Goal: Task Accomplishment & Management: Manage account settings

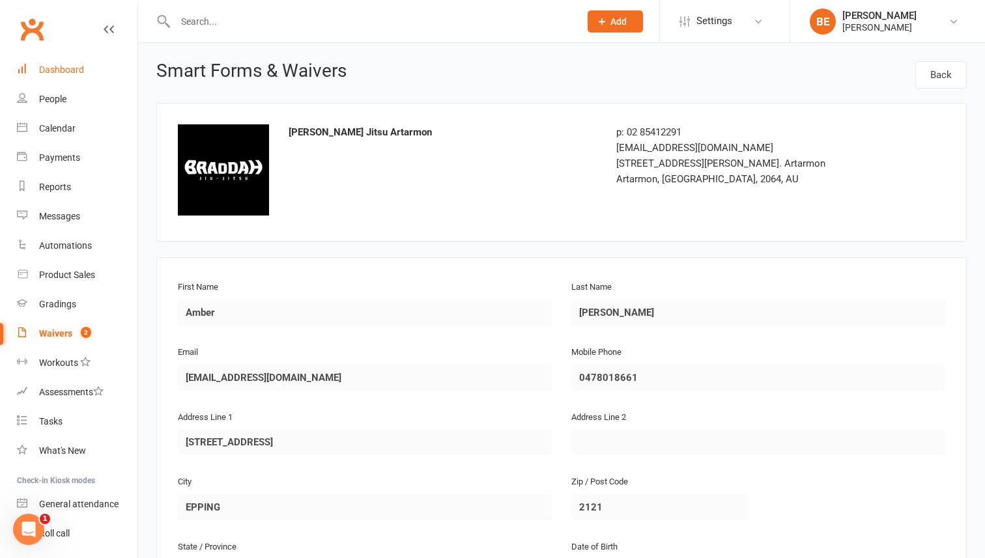
click at [57, 72] on div "Dashboard" at bounding box center [61, 70] width 45 height 10
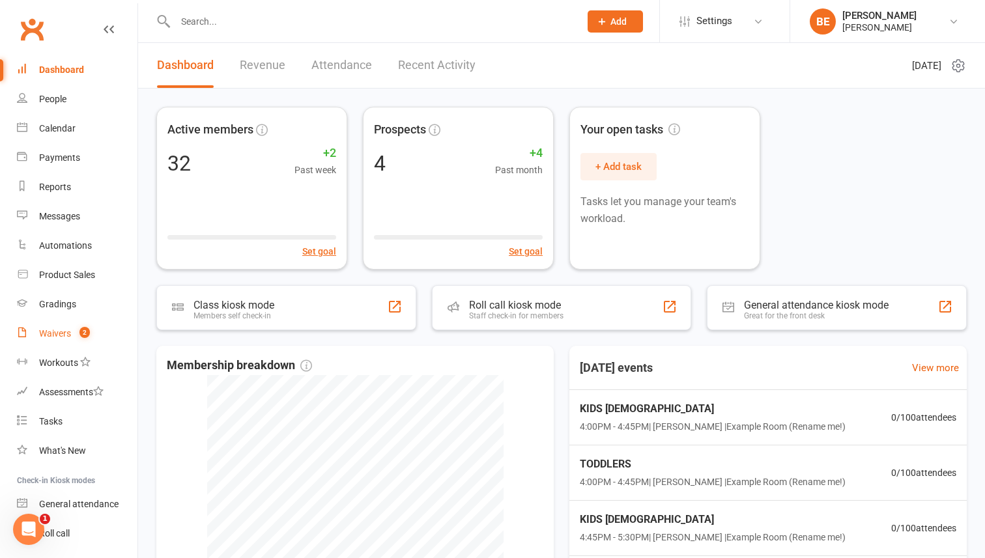
click at [50, 332] on div "Waivers" at bounding box center [55, 333] width 32 height 10
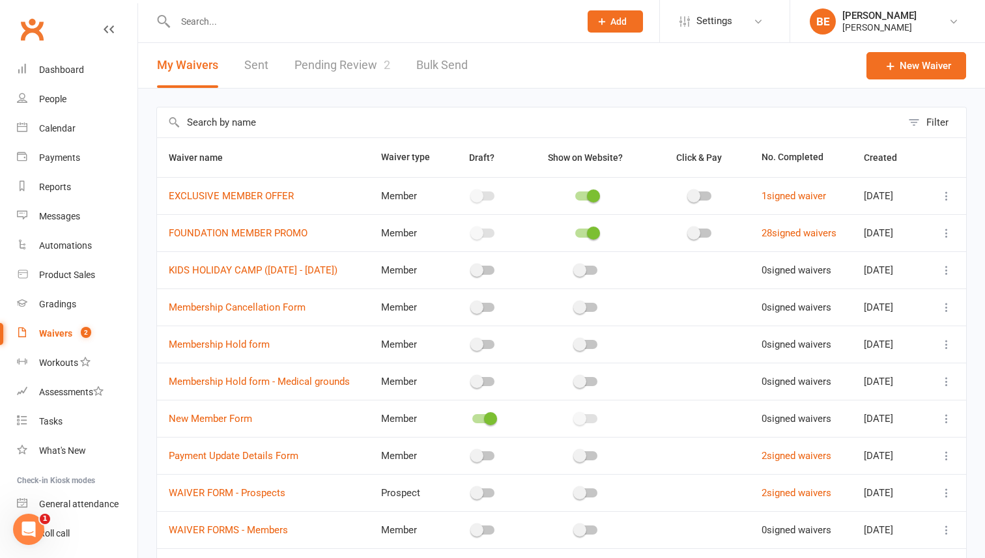
click at [346, 66] on link "Pending Review 2" at bounding box center [343, 65] width 96 height 45
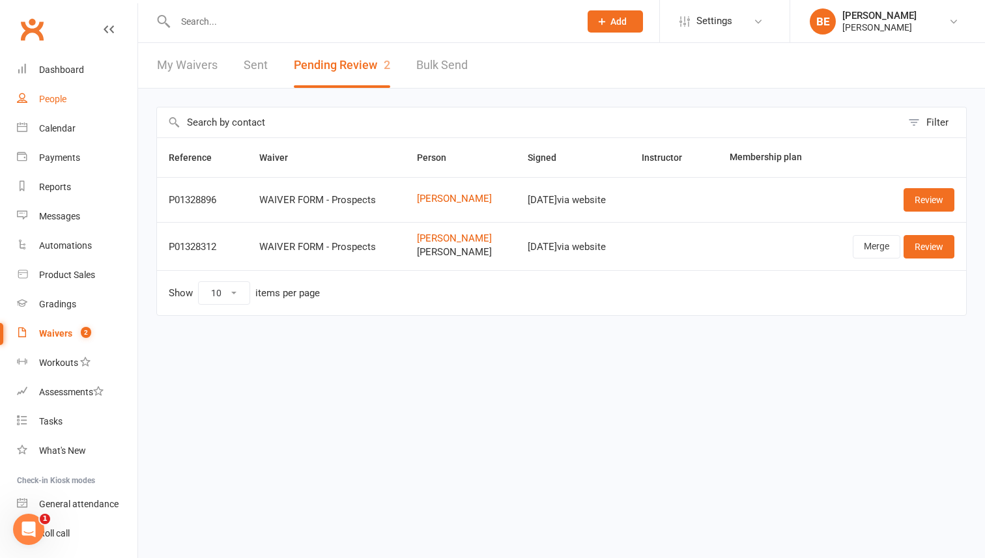
click at [54, 93] on link "People" at bounding box center [77, 99] width 121 height 29
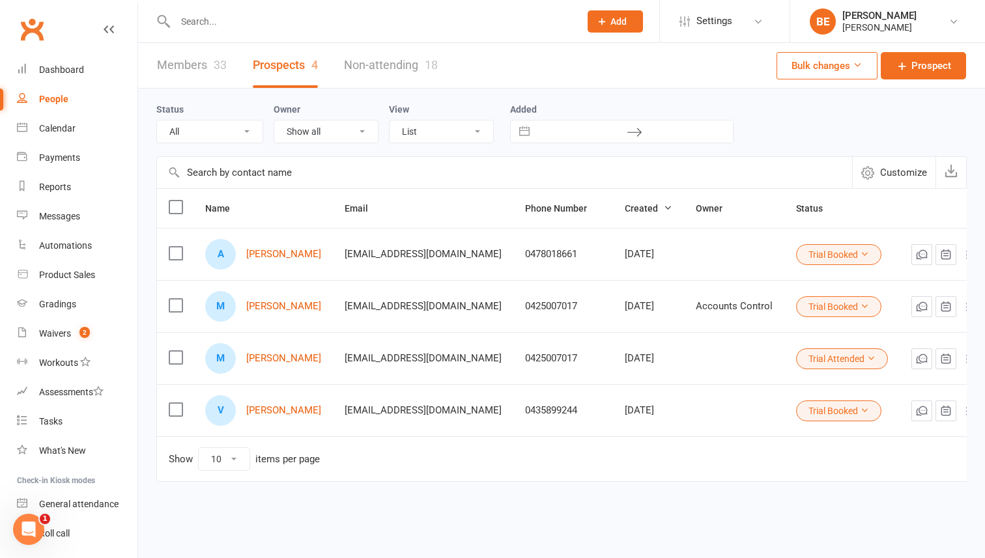
scroll to position [18, 0]
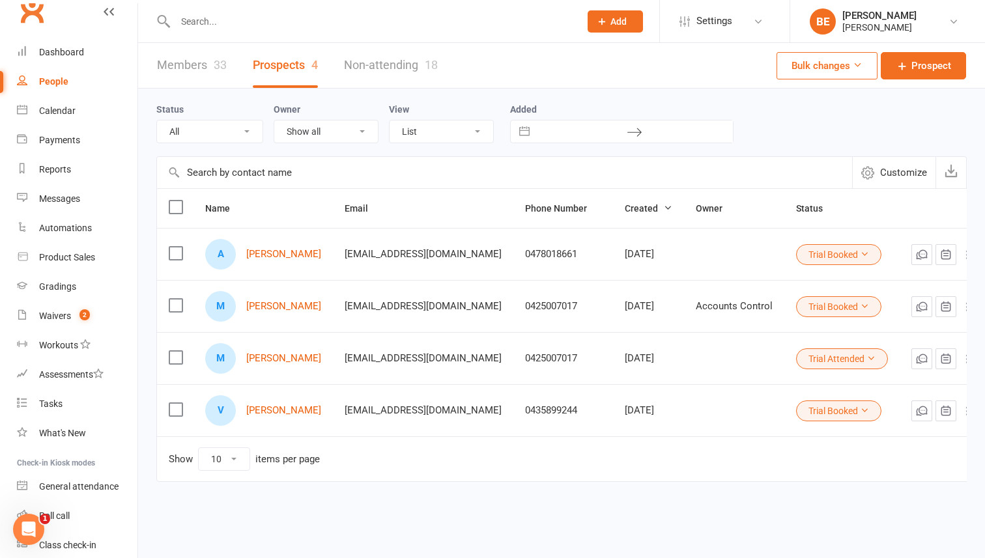
click at [55, 85] on div "People" at bounding box center [53, 81] width 29 height 10
click at [203, 72] on link "Members 33" at bounding box center [192, 65] width 70 height 45
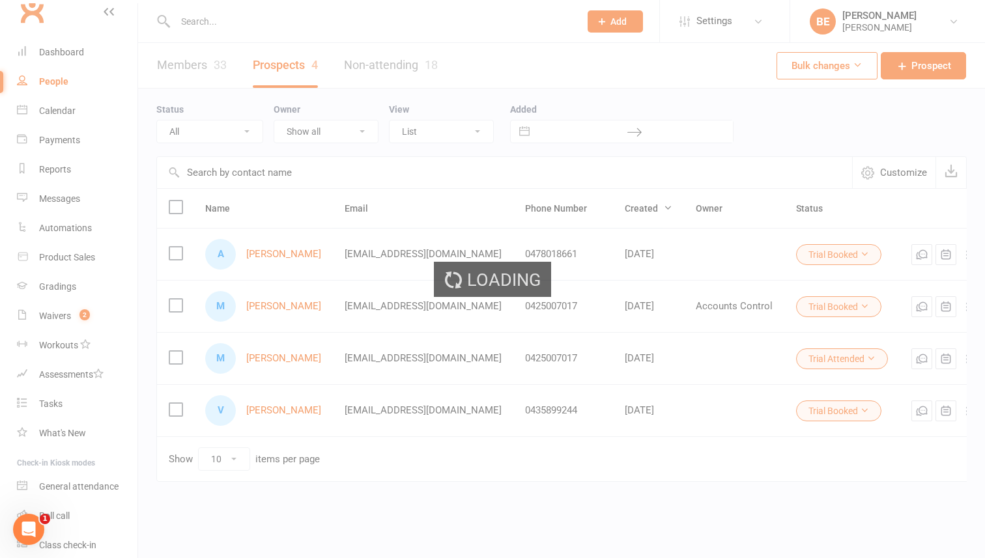
select select "50"
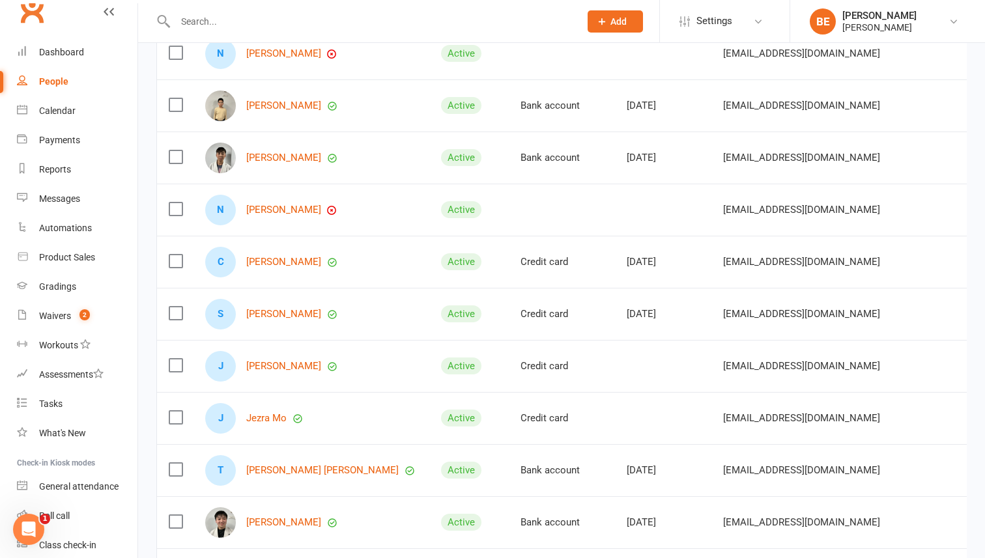
scroll to position [780, 0]
click at [266, 205] on link "[PERSON_NAME]" at bounding box center [283, 208] width 75 height 11
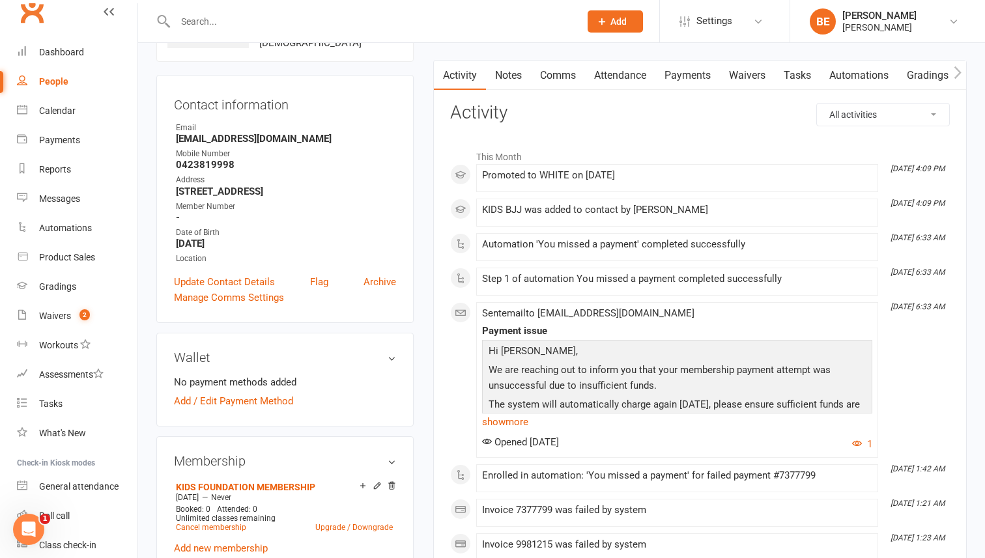
scroll to position [106, 0]
click at [226, 397] on link "Add / Edit Payment Method" at bounding box center [233, 401] width 119 height 16
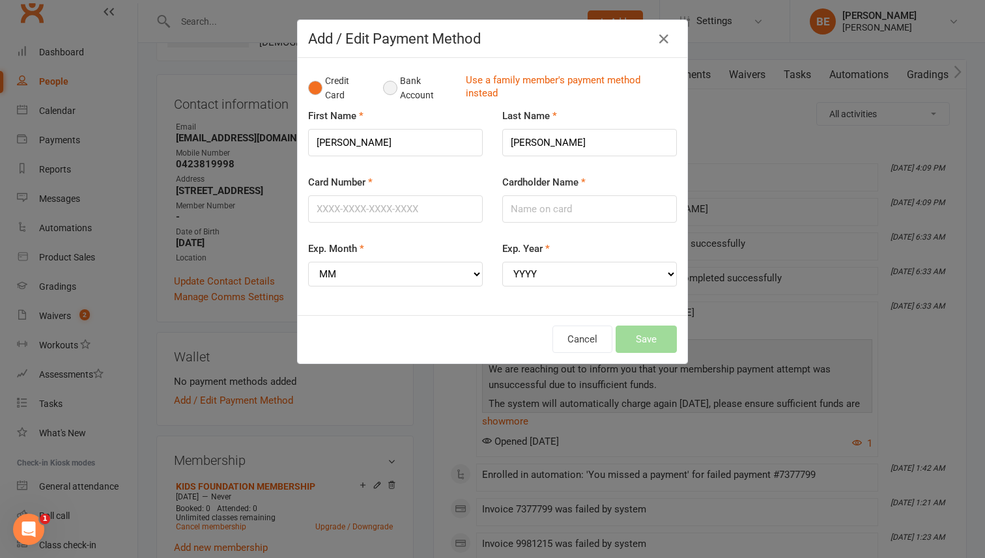
click at [392, 83] on button "Bank Account" at bounding box center [419, 88] width 72 height 40
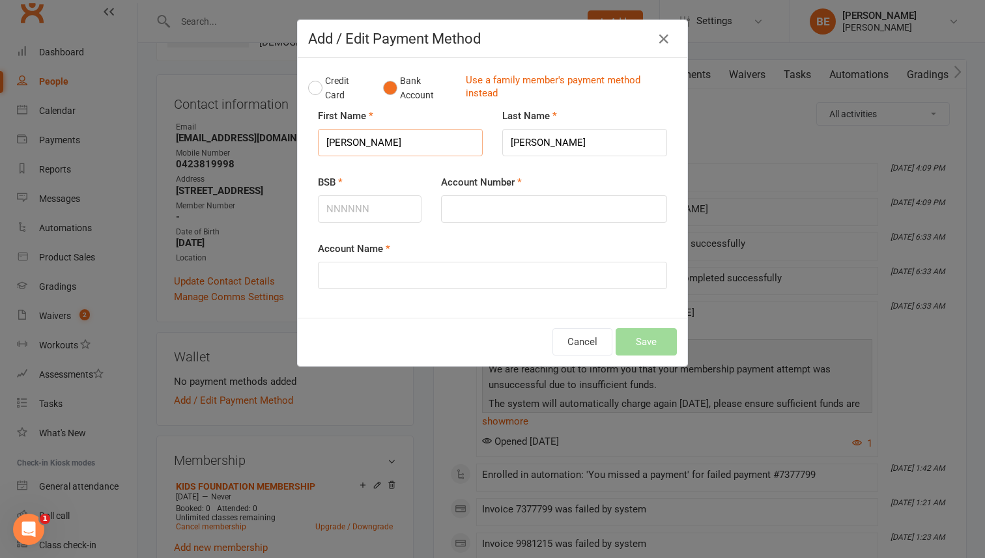
click at [364, 145] on input "[PERSON_NAME]" at bounding box center [400, 142] width 165 height 27
click at [665, 40] on icon "button" at bounding box center [664, 39] width 16 height 16
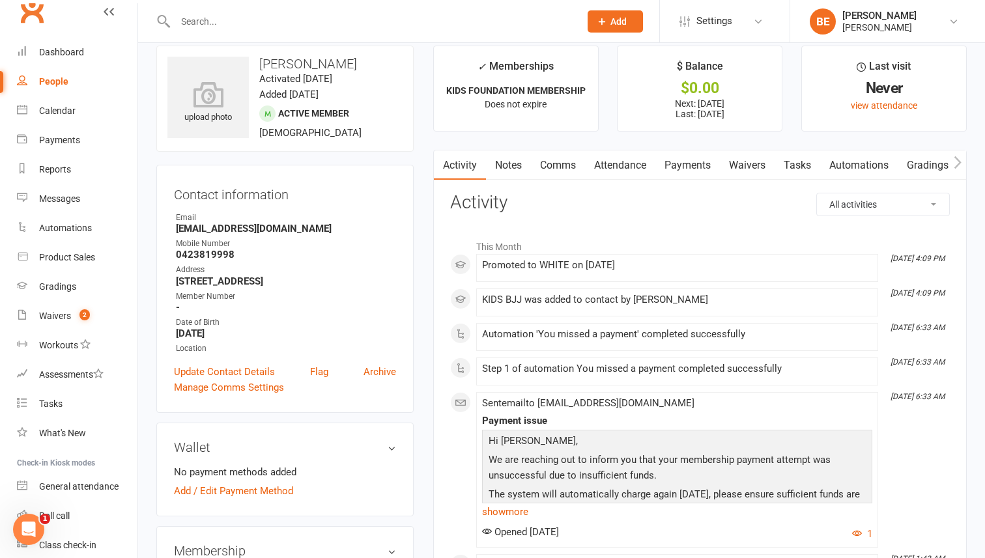
scroll to position [0, 0]
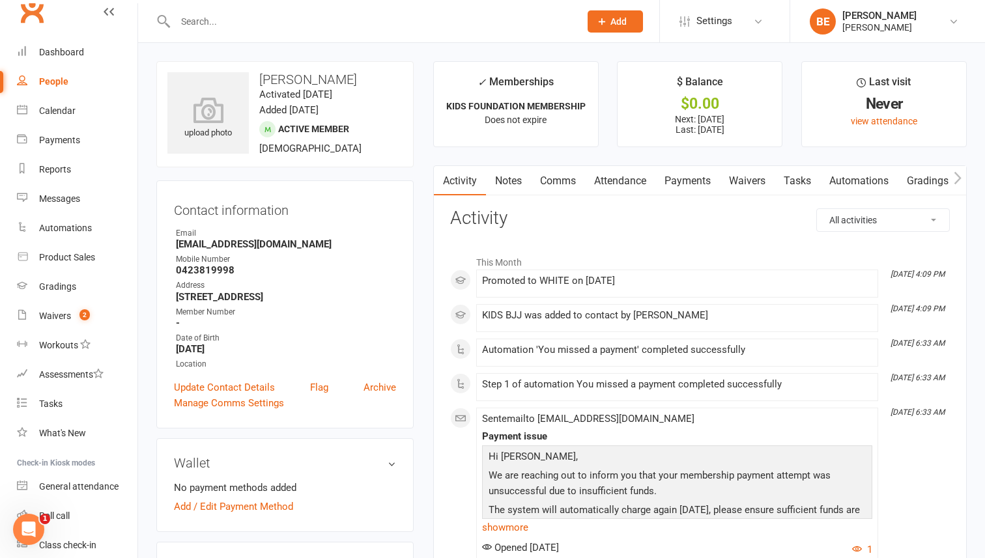
click at [53, 78] on div "People" at bounding box center [53, 81] width 29 height 10
select select "50"
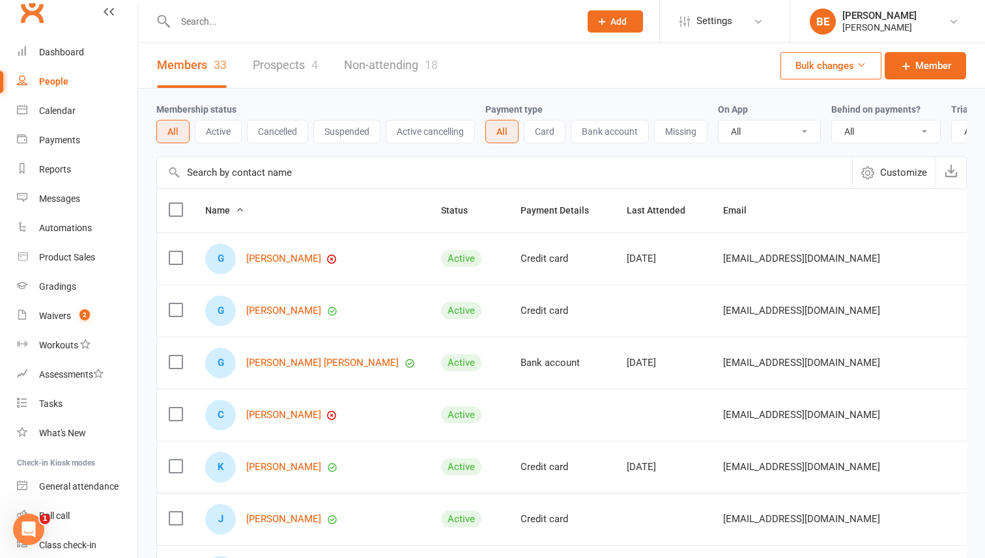
click at [289, 61] on link "Prospects 4" at bounding box center [285, 65] width 65 height 45
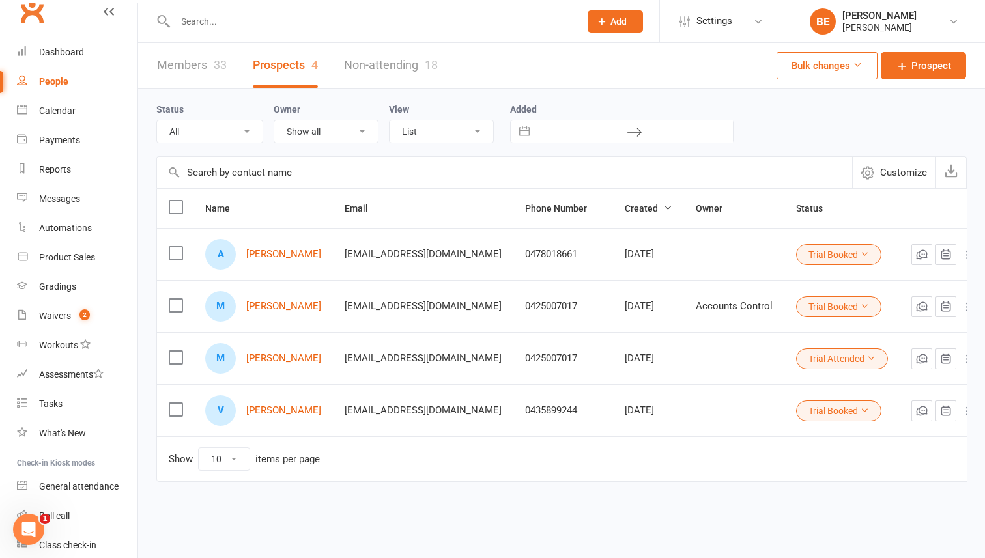
click at [860, 304] on icon at bounding box center [864, 306] width 9 height 9
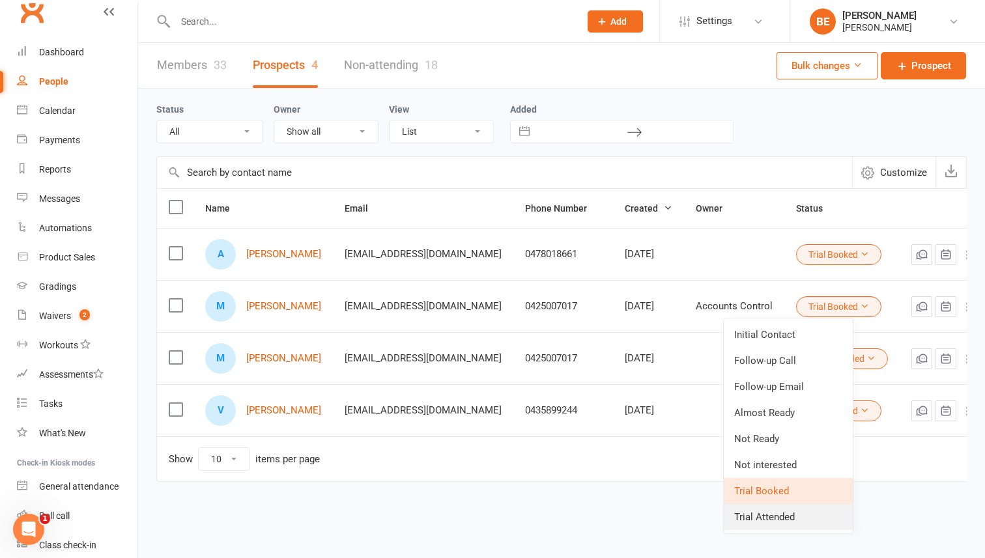
click at [758, 522] on link "Trial Attended" at bounding box center [788, 517] width 129 height 26
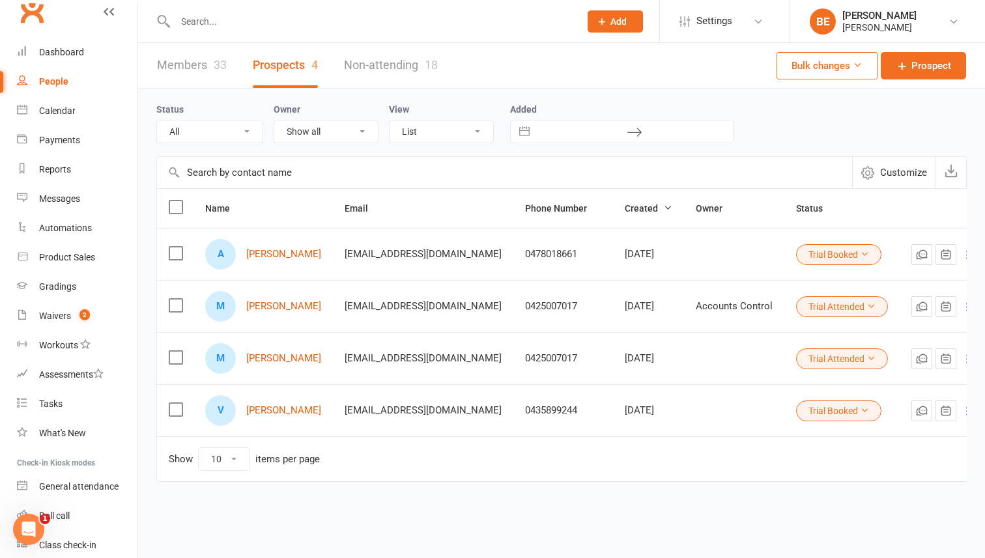
click at [961, 306] on icon at bounding box center [967, 306] width 13 height 13
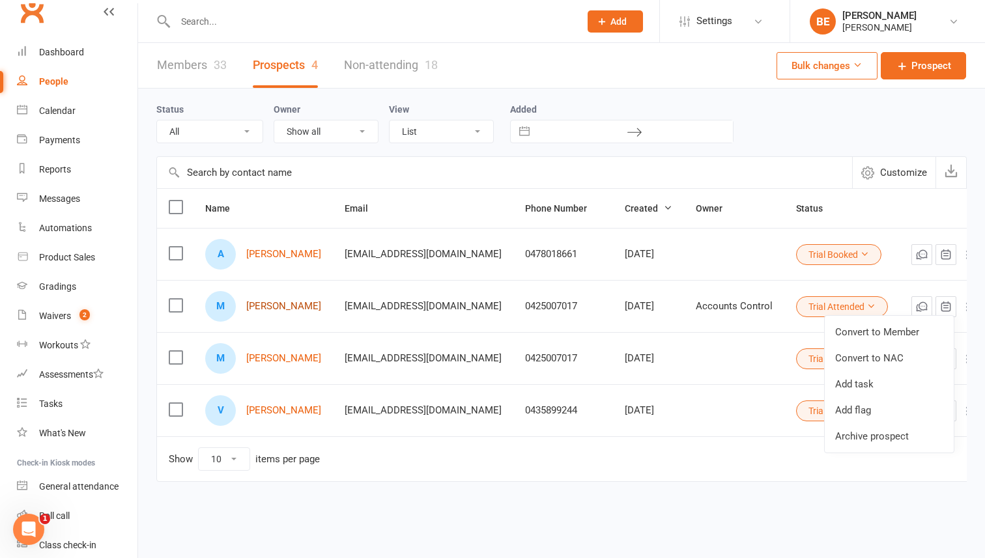
click at [276, 307] on link "[PERSON_NAME]" at bounding box center [283, 306] width 75 height 11
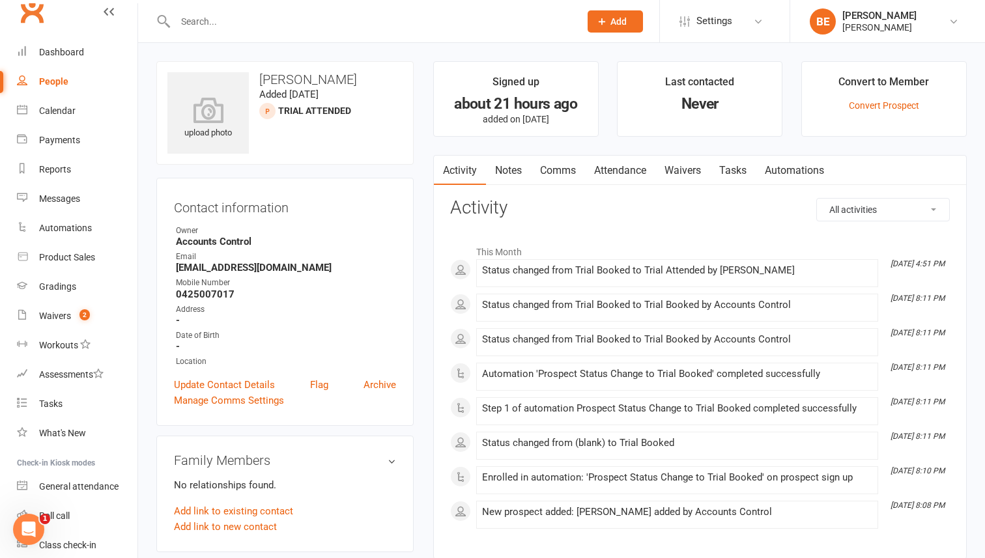
click at [678, 167] on link "Waivers" at bounding box center [682, 171] width 55 height 30
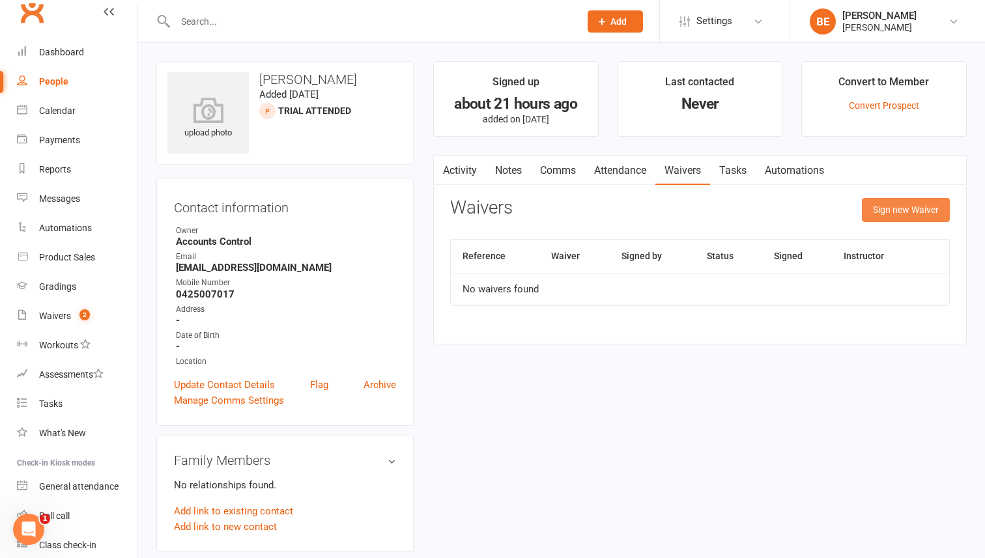
click at [929, 210] on button "Sign new Waiver" at bounding box center [906, 209] width 88 height 23
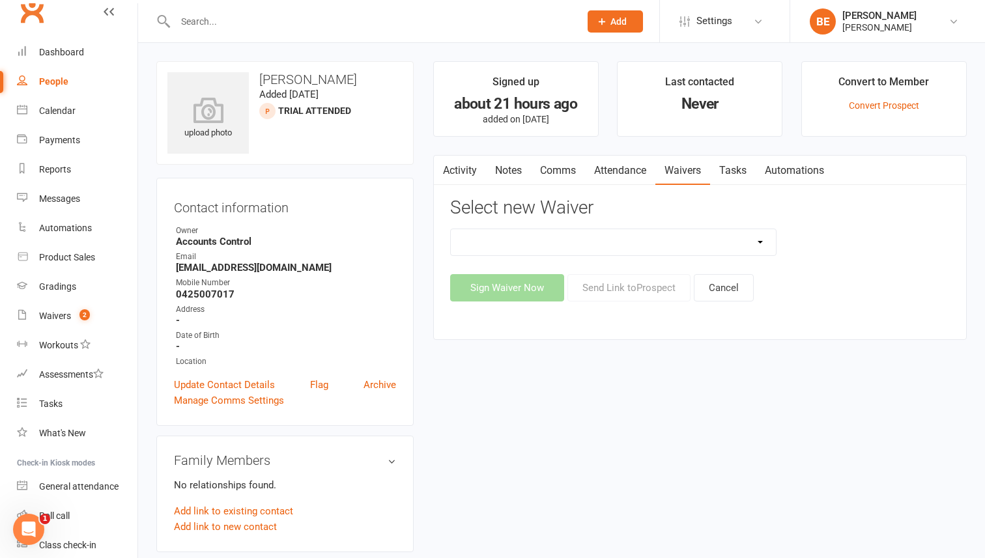
click at [762, 242] on select "EXCLUSIVE MEMBER OFFER FOUNDATION MEMBER PROMO KIDS HOLIDAY CAMP ([DATE] - [DAT…" at bounding box center [614, 242] width 326 height 26
select select "14665"
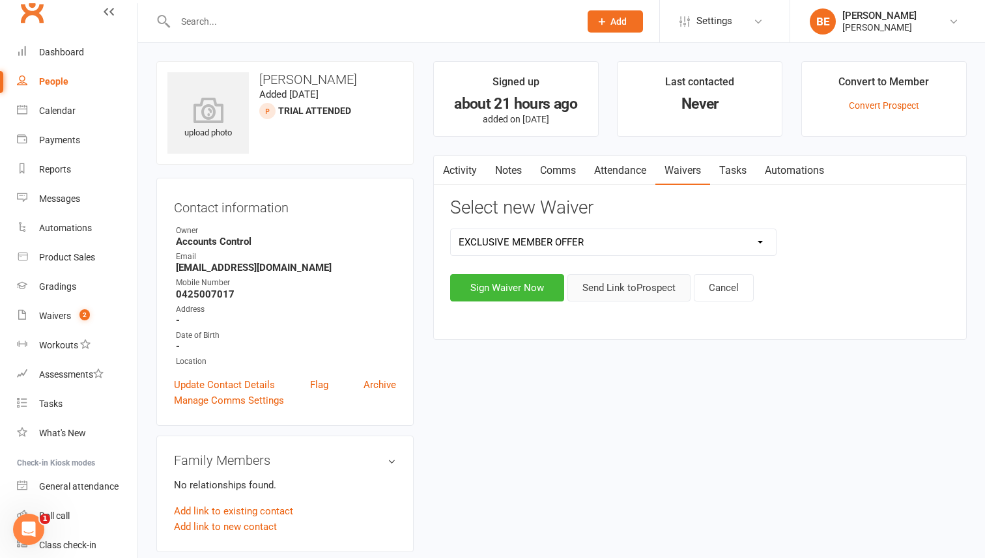
click at [598, 286] on button "Send Link to [GEOGRAPHIC_DATA]" at bounding box center [629, 287] width 123 height 27
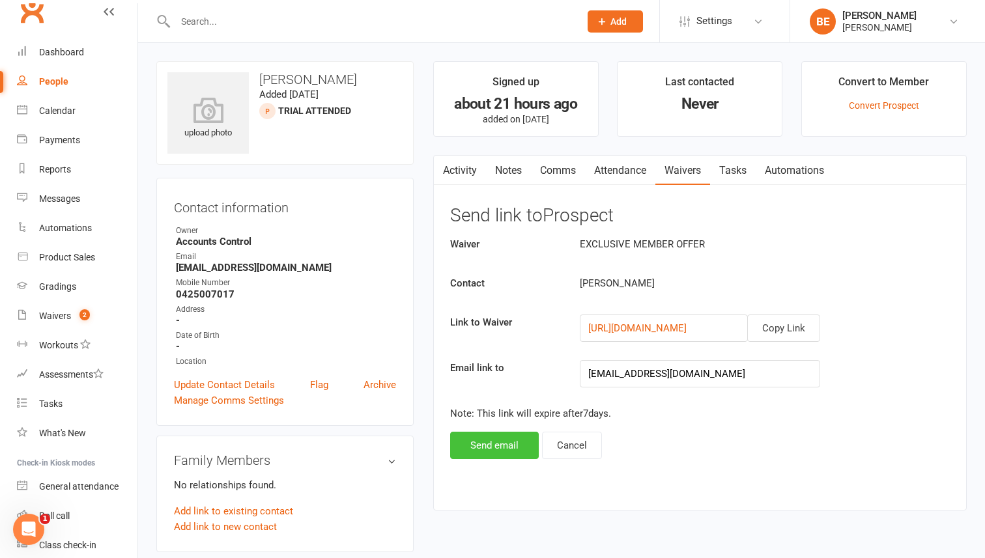
click at [500, 447] on button "Send email" at bounding box center [494, 445] width 89 height 27
